Goal: Information Seeking & Learning: Learn about a topic

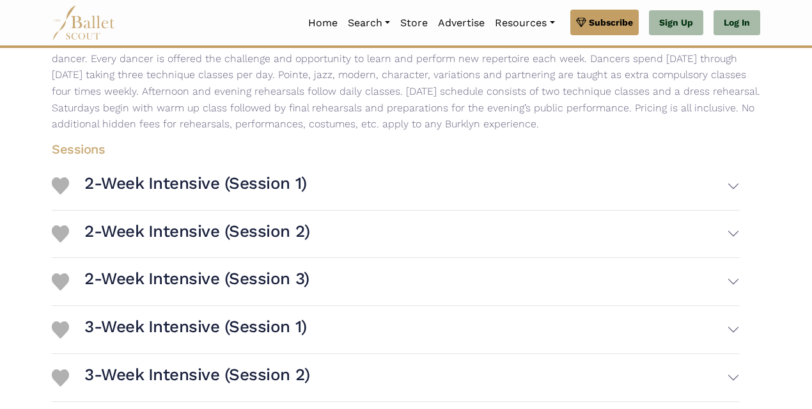
scroll to position [240, 0]
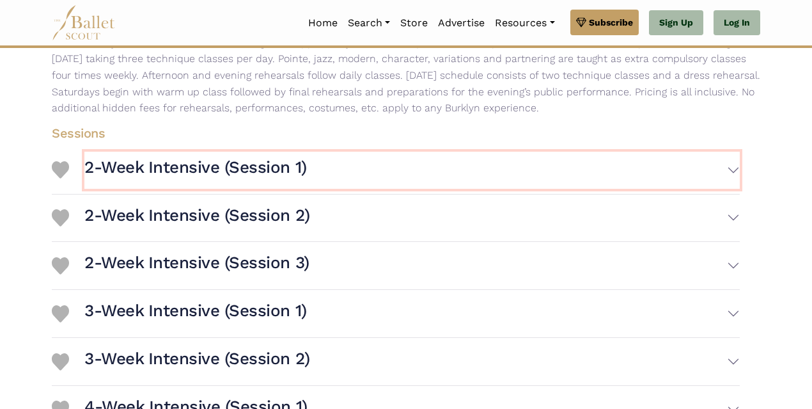
click at [734, 171] on button "2-Week Intensive (Session 1)" at bounding box center [412, 170] width 656 height 37
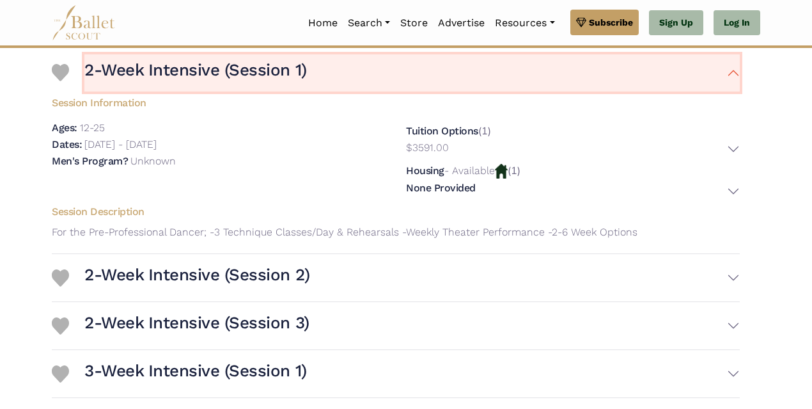
scroll to position [336, 0]
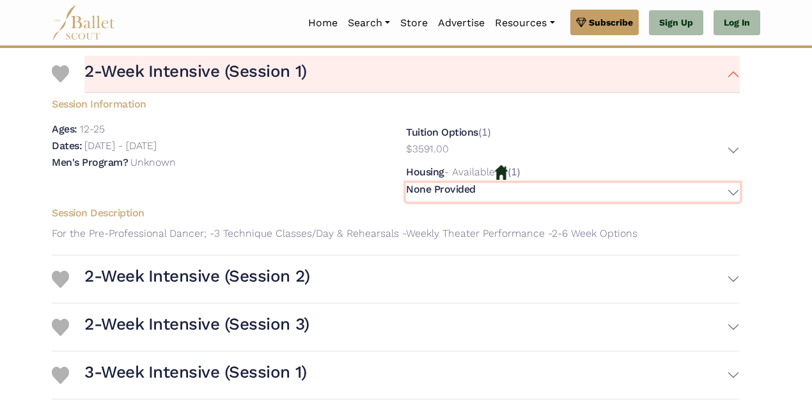
click at [729, 193] on button "None Provided" at bounding box center [573, 192] width 334 height 19
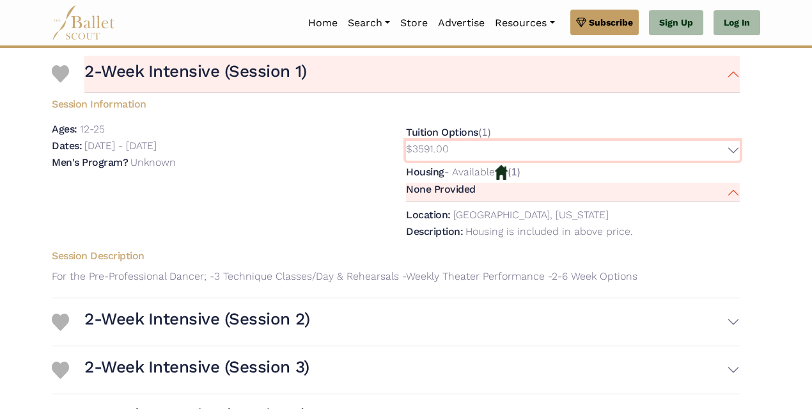
click at [731, 152] on button "$3591.00" at bounding box center [573, 151] width 334 height 20
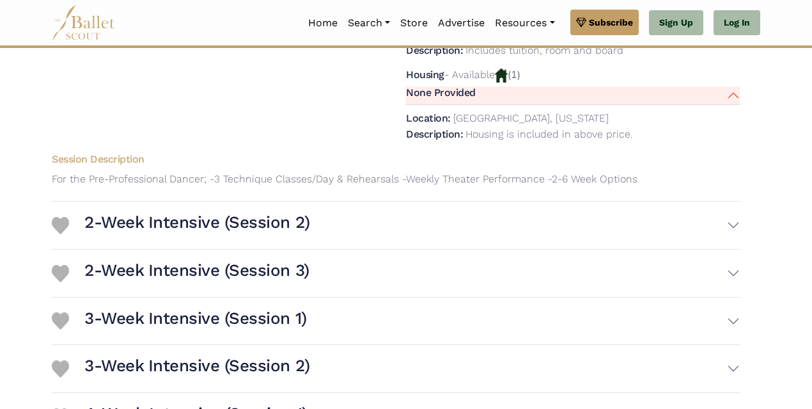
scroll to position [464, 0]
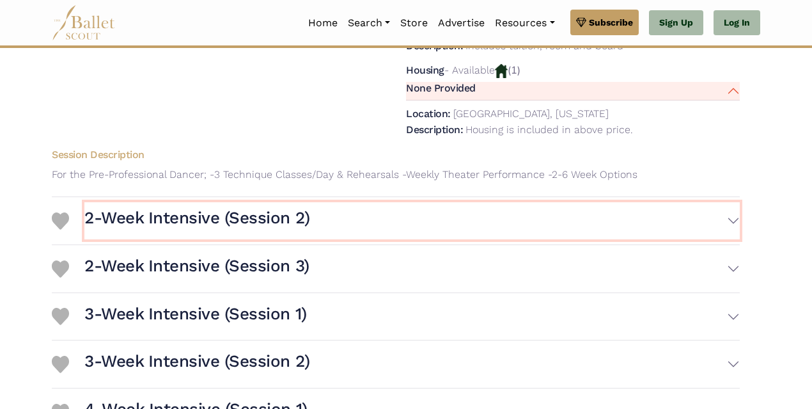
click at [322, 225] on button "2-Week Intensive (Session 2)" at bounding box center [412, 220] width 656 height 37
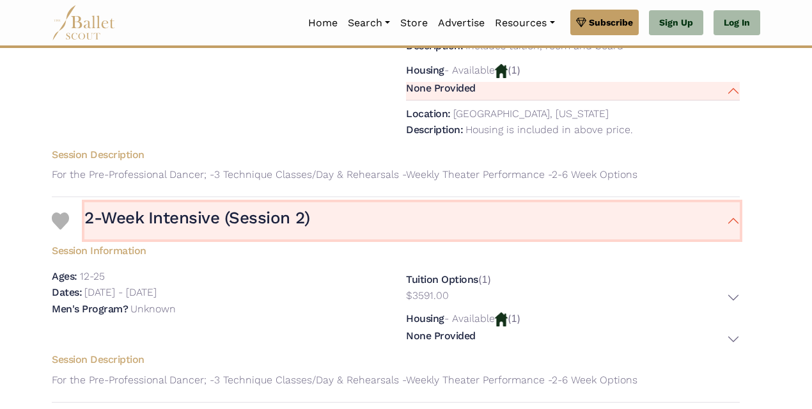
click at [322, 225] on button "2-Week Intensive (Session 2)" at bounding box center [412, 220] width 656 height 37
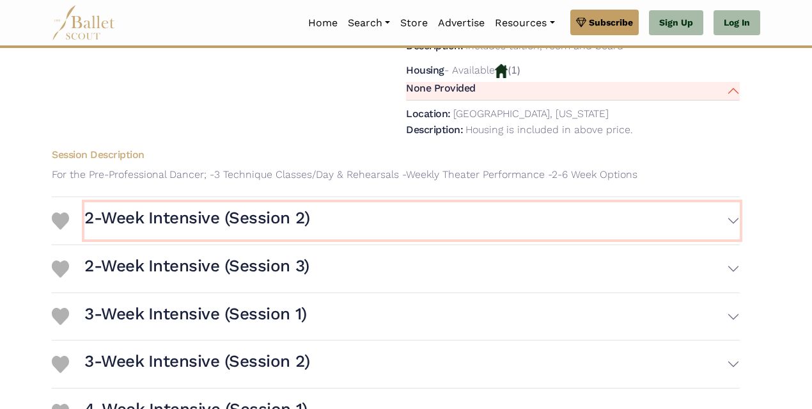
click at [322, 225] on button "2-Week Intensive (Session 2)" at bounding box center [412, 220] width 656 height 37
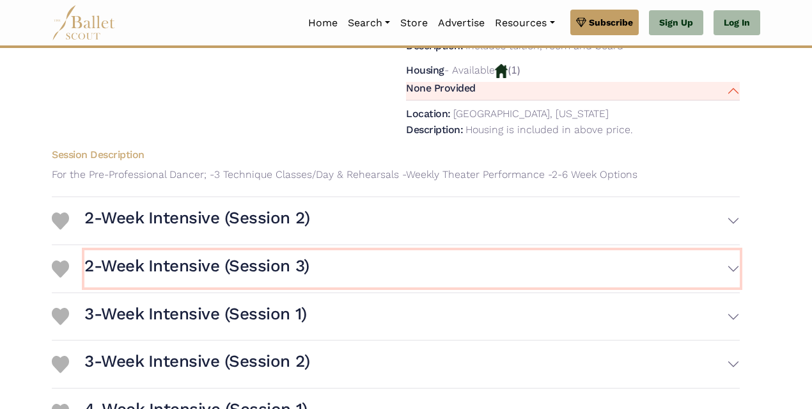
click at [338, 262] on button "2-Week Intensive (Session 3)" at bounding box center [412, 268] width 656 height 37
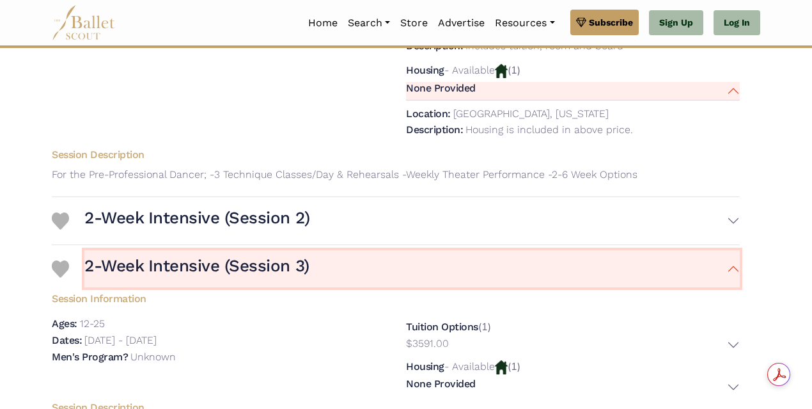
click at [338, 267] on button "2-Week Intensive (Session 3)" at bounding box center [412, 268] width 656 height 37
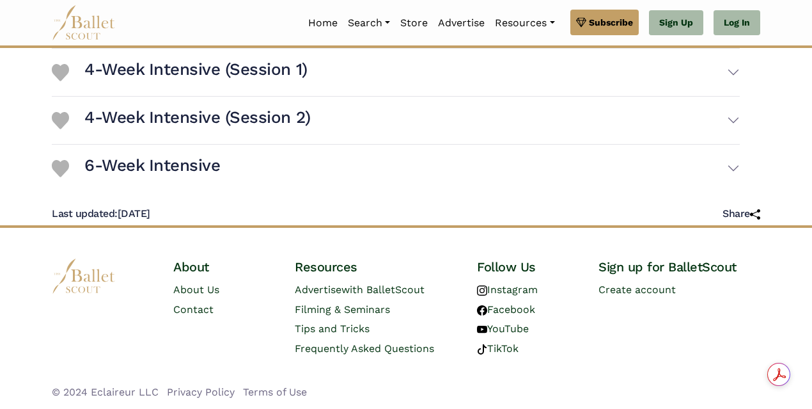
scroll to position [805, 0]
